Goal: Check status

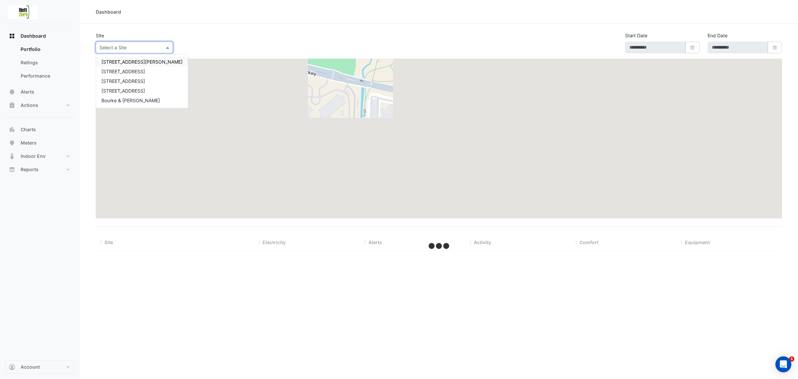
click at [129, 45] on input "text" at bounding box center [127, 47] width 57 height 7
type input "**********"
select select "**"
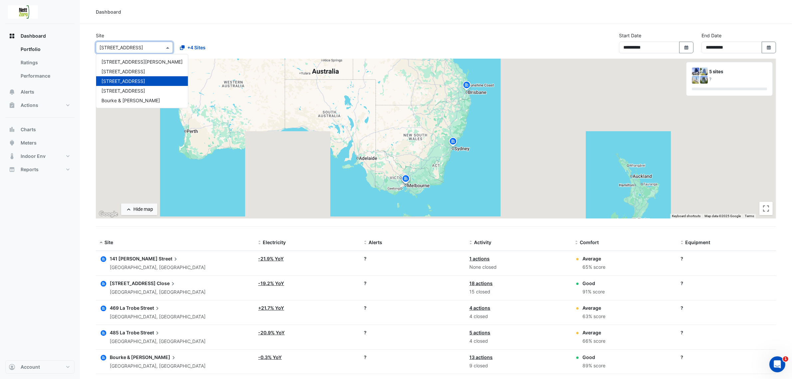
click at [280, 22] on div "Dashboard" at bounding box center [436, 12] width 712 height 24
